Goal: Task Accomplishment & Management: Manage account settings

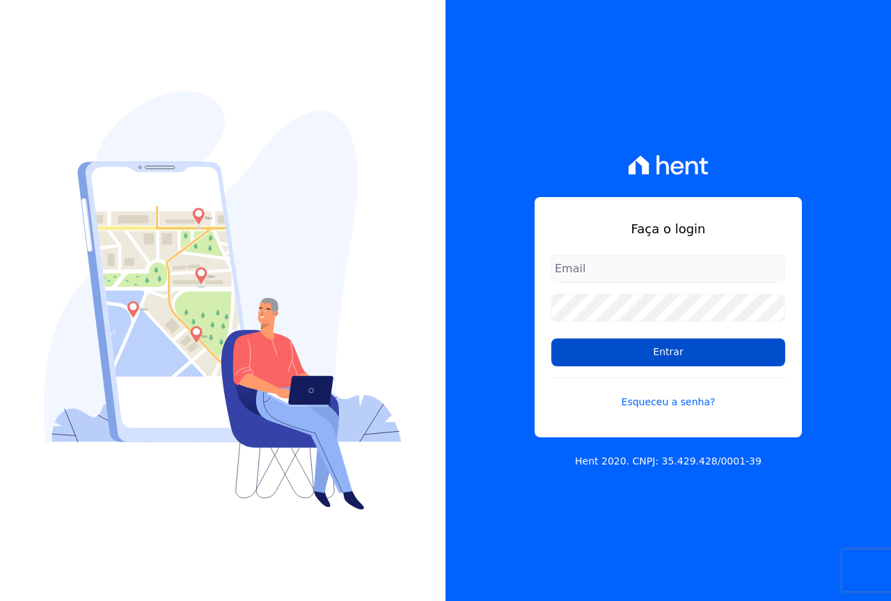
type input "[EMAIL_ADDRESS][DOMAIN_NAME]"
click at [581, 357] on input "Entrar" at bounding box center [668, 352] width 234 height 28
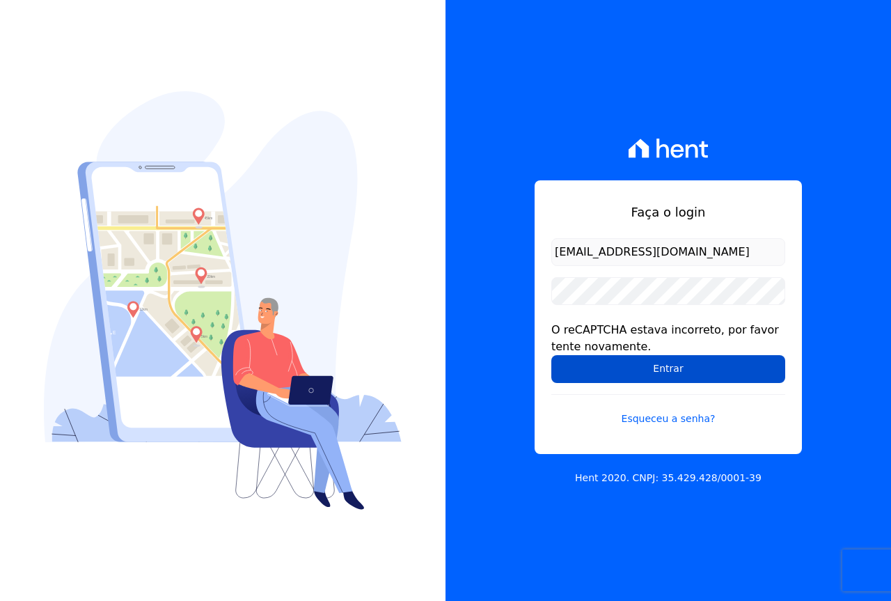
click at [655, 366] on input "Entrar" at bounding box center [668, 369] width 234 height 28
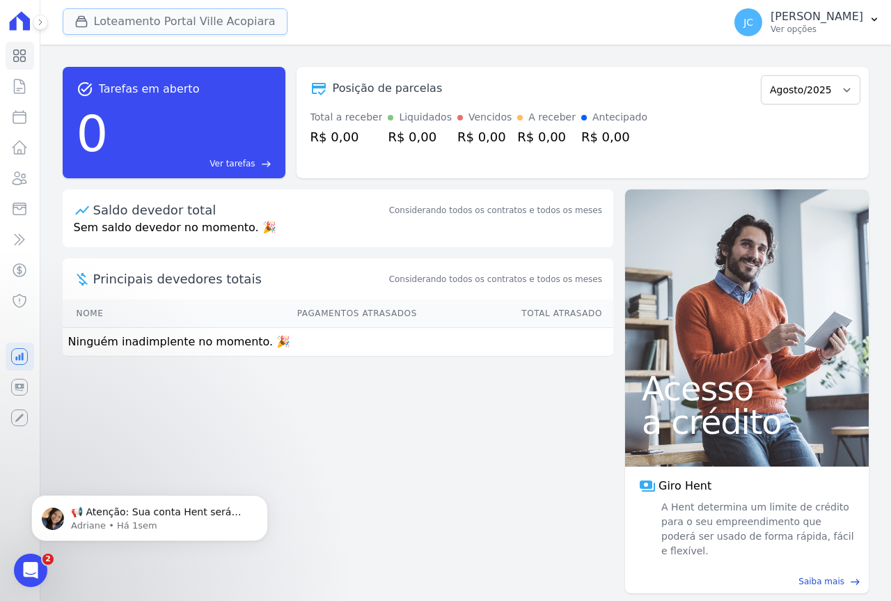
click at [165, 27] on button "Loteamento Portal Ville Acopiara" at bounding box center [175, 21] width 225 height 26
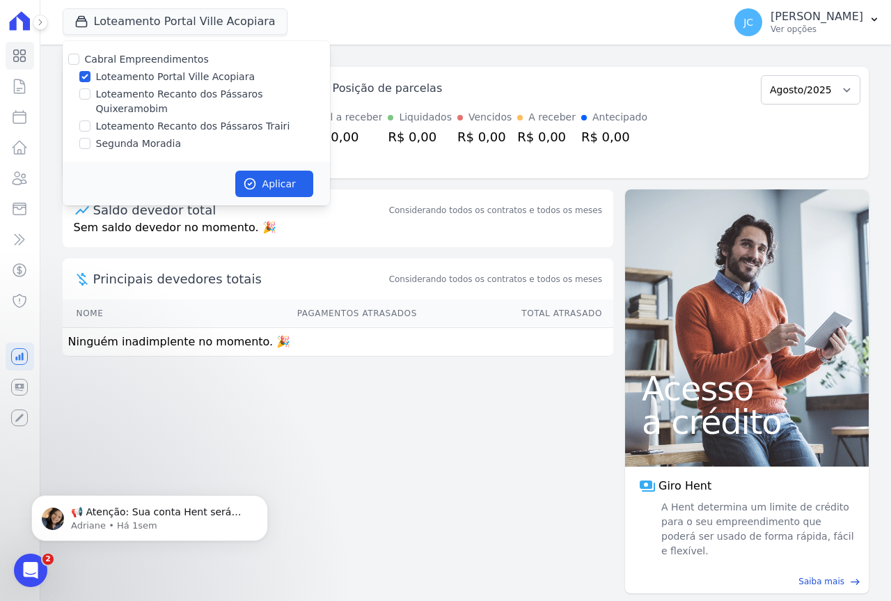
drag, startPoint x: 143, startPoint y: 72, endPoint x: 143, endPoint y: 81, distance: 9.1
click at [143, 71] on label "Loteamento Portal Ville Acopiara" at bounding box center [175, 77] width 159 height 15
click at [91, 71] on input "Loteamento Portal Ville Acopiara" at bounding box center [84, 76] width 11 height 11
checkbox input "false"
click at [155, 119] on label "Loteamento Recanto dos Pássaros Trairi" at bounding box center [193, 126] width 194 height 15
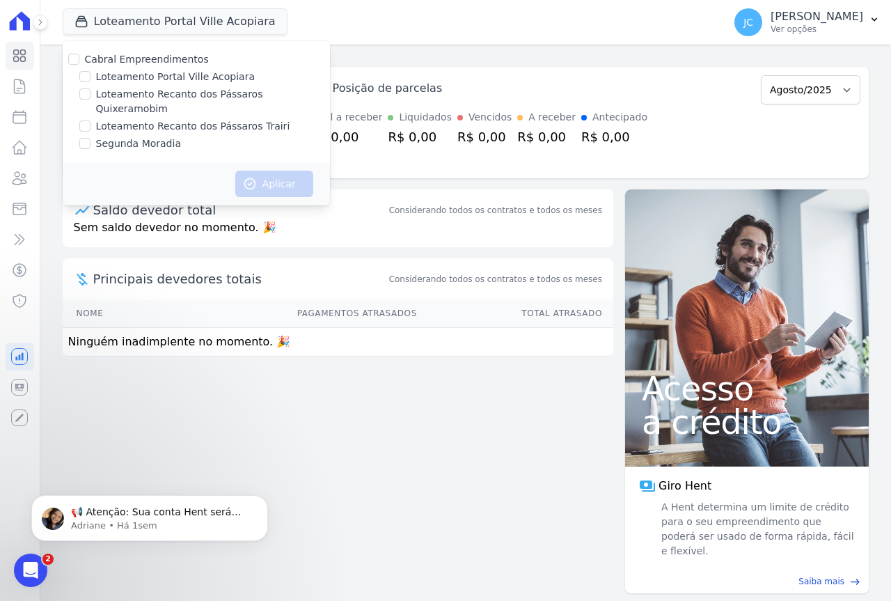
click at [91, 120] on input "Loteamento Recanto dos Pássaros Trairi" at bounding box center [84, 125] width 11 height 11
checkbox input "true"
click at [262, 171] on button "Aplicar" at bounding box center [274, 184] width 78 height 26
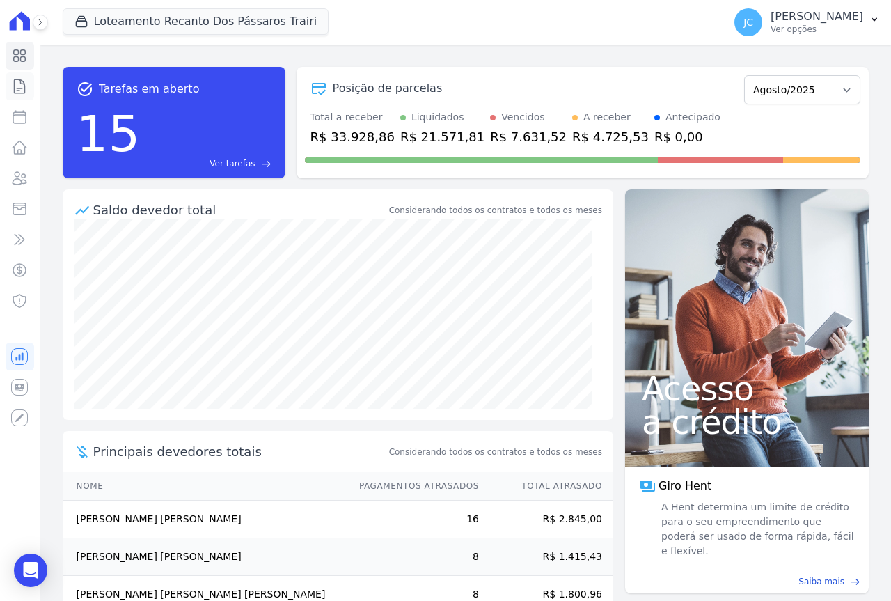
click at [21, 86] on icon at bounding box center [19, 86] width 17 height 17
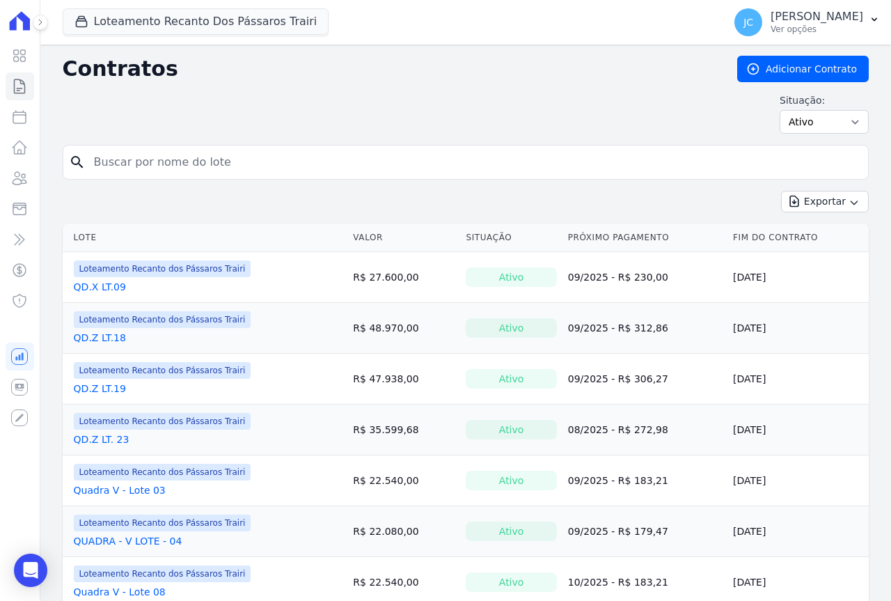
click at [118, 162] on input "search" at bounding box center [474, 162] width 777 height 28
type input "25"
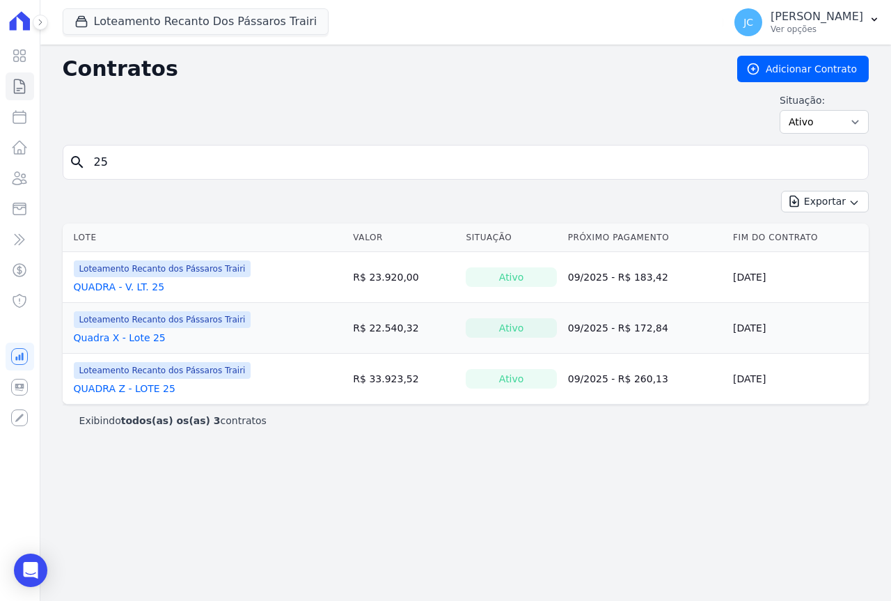
click at [127, 288] on link "QUADRA - V. LT. 25" at bounding box center [119, 287] width 91 height 14
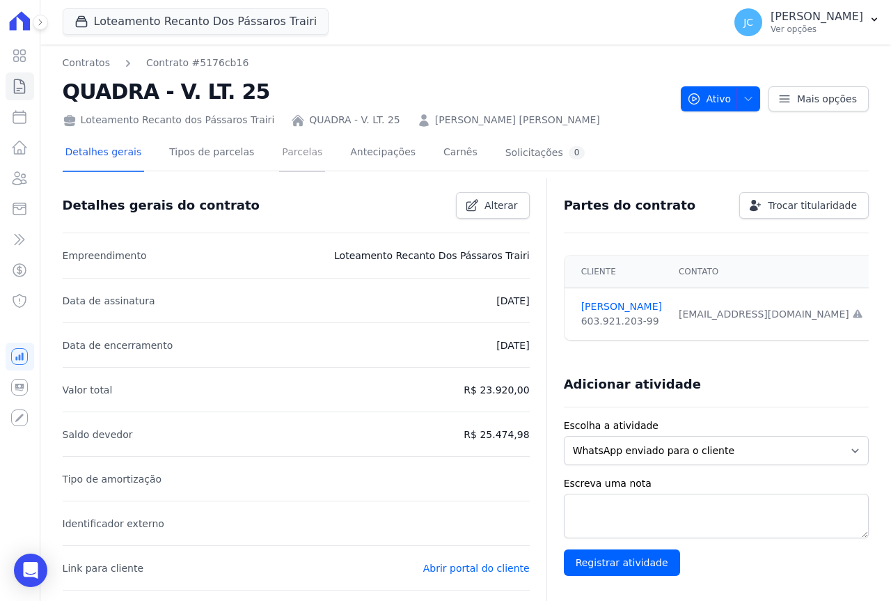
click at [287, 152] on link "Parcelas" at bounding box center [302, 153] width 46 height 37
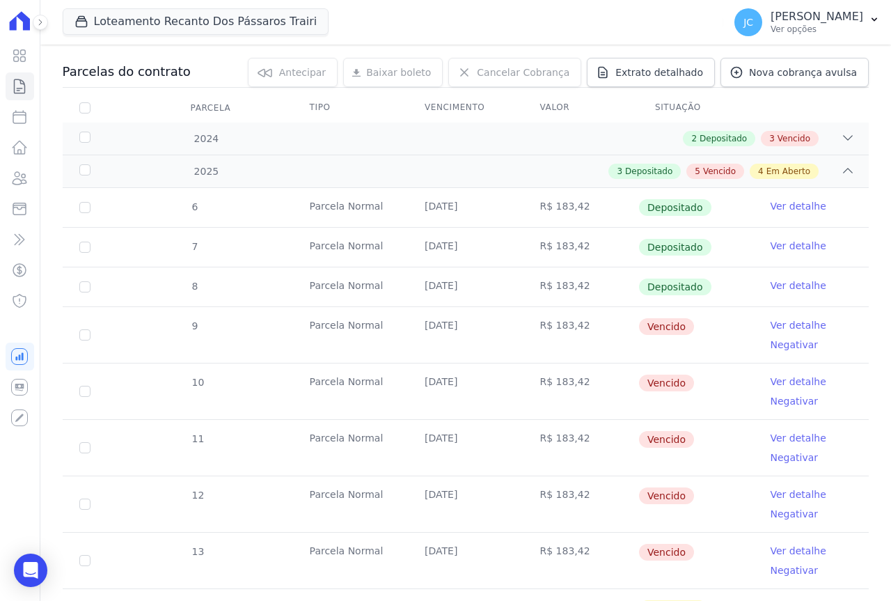
scroll to position [139, 0]
click at [783, 322] on link "Ver detalhe" at bounding box center [799, 325] width 56 height 14
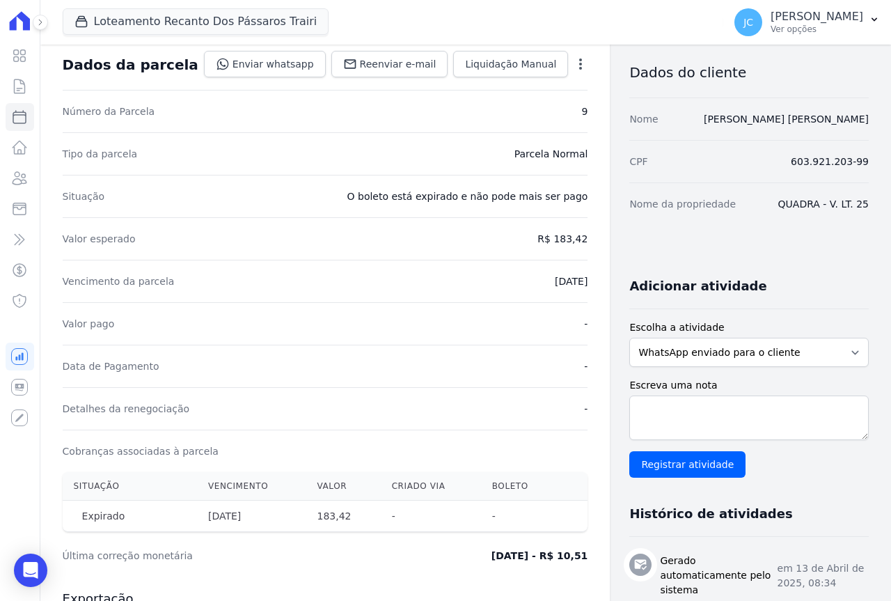
scroll to position [139, 0]
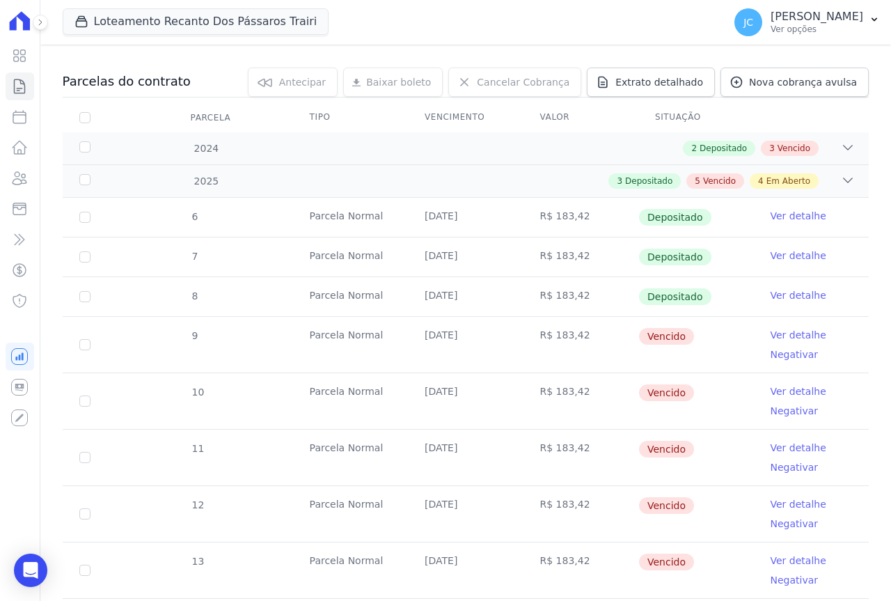
scroll to position [139, 0]
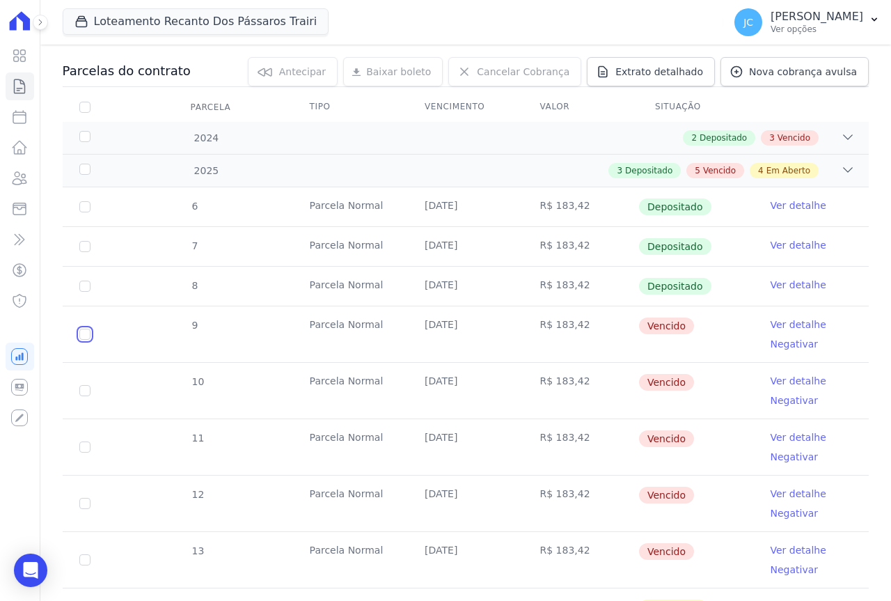
click at [80, 334] on input "checkbox" at bounding box center [84, 334] width 11 height 11
checkbox input "true"
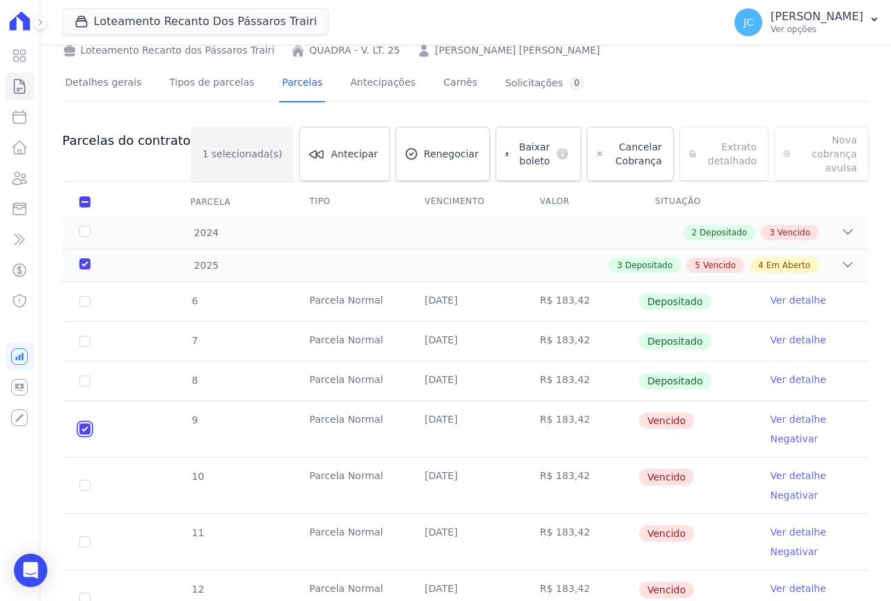
scroll to position [0, 0]
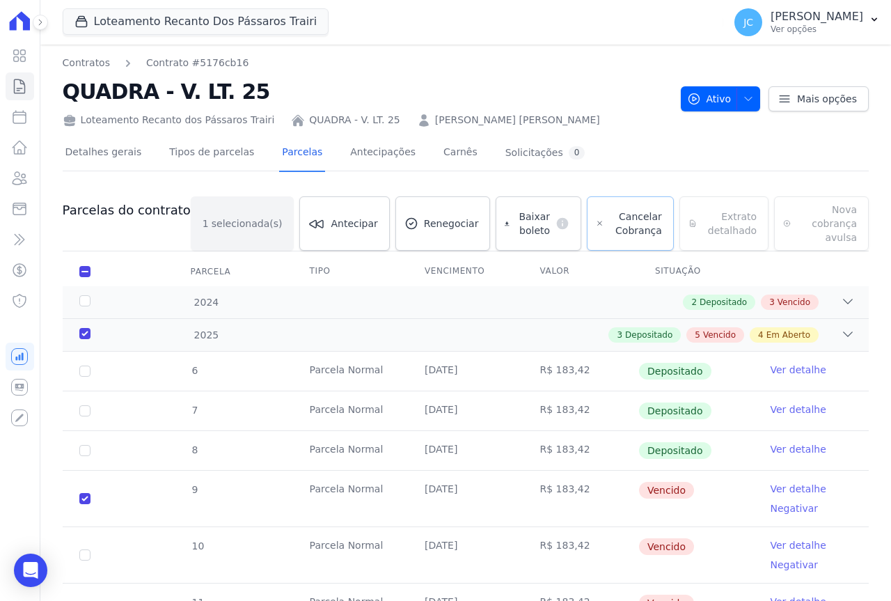
click at [609, 212] on span "Cancelar Cobrança" at bounding box center [635, 224] width 52 height 28
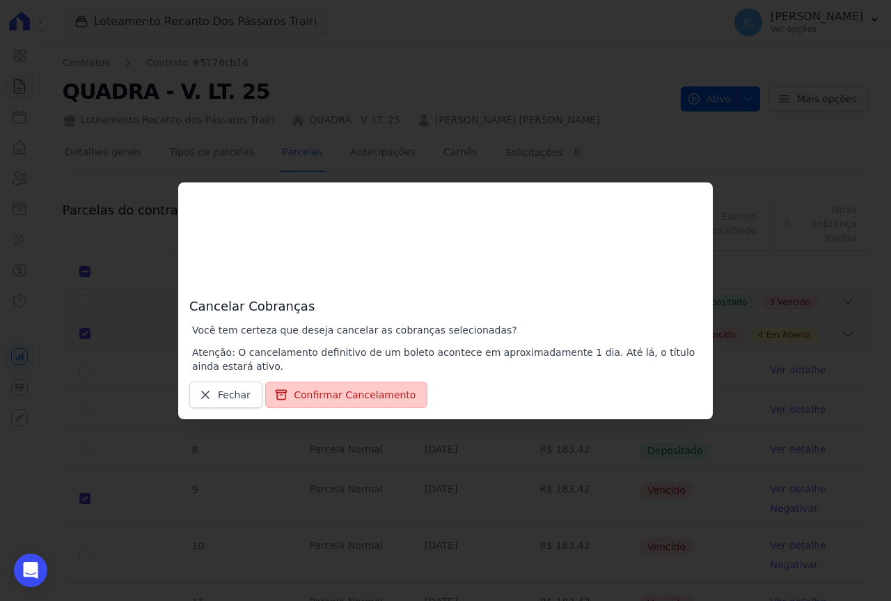
click at [315, 400] on button "Confirmar Cancelamento" at bounding box center [346, 395] width 162 height 26
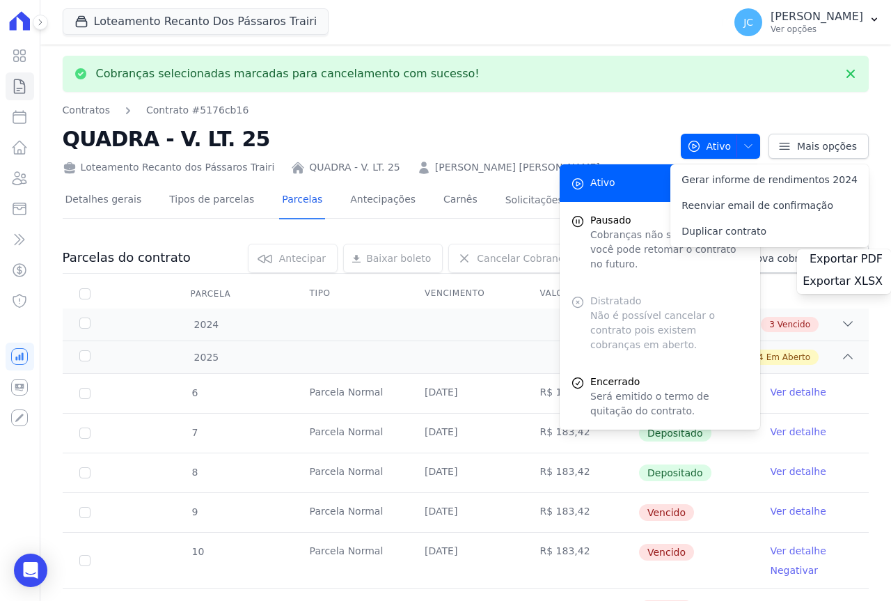
click at [343, 401] on td "Parcela Normal" at bounding box center [350, 393] width 115 height 39
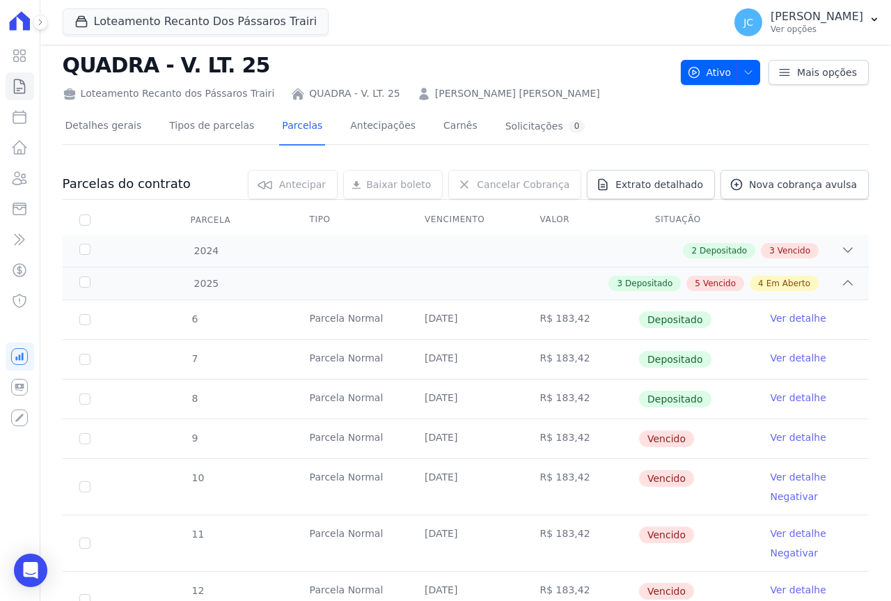
scroll to position [209, 0]
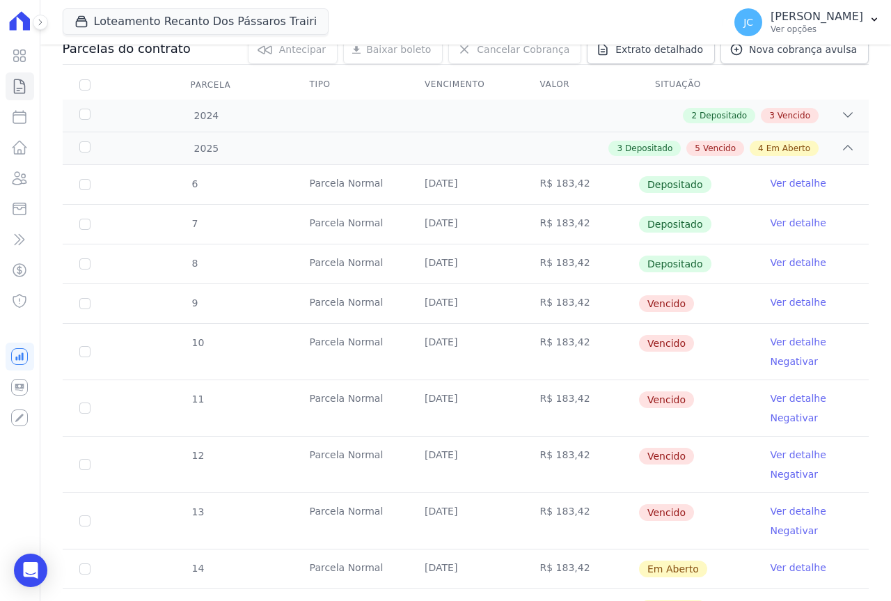
click at [788, 342] on link "Ver detalhe" at bounding box center [799, 342] width 56 height 14
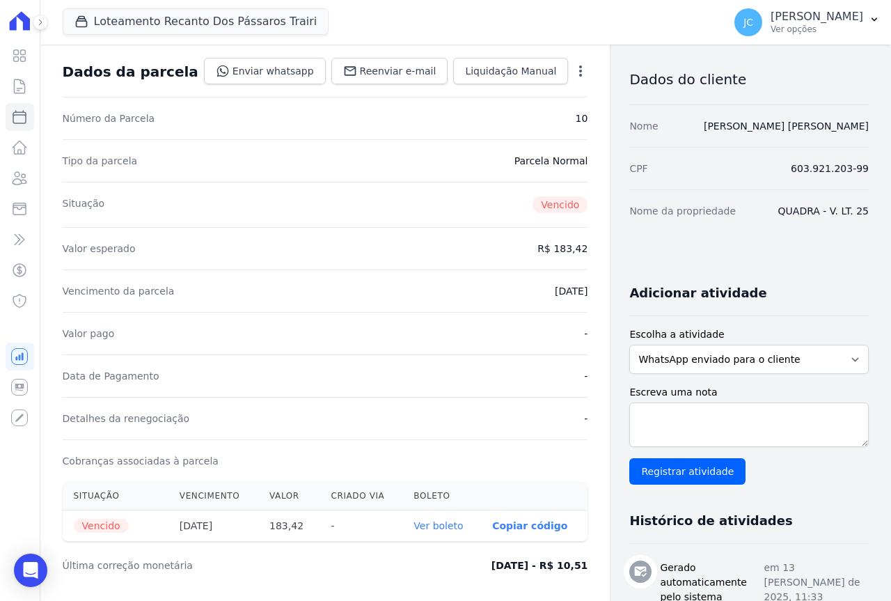
scroll to position [139, 0]
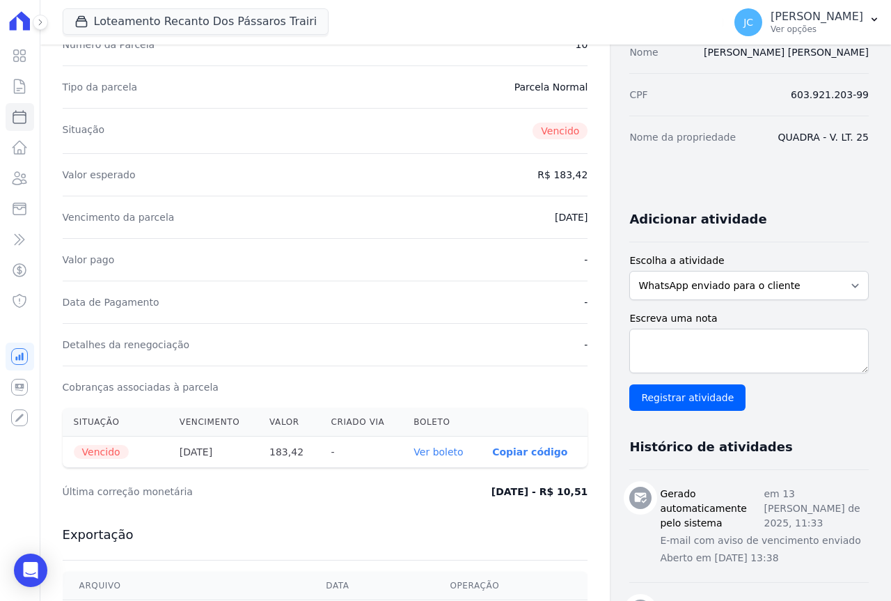
click at [426, 453] on link "Ver boleto" at bounding box center [438, 451] width 49 height 11
click at [414, 451] on link "Ver boleto" at bounding box center [438, 451] width 49 height 11
